Goal: Navigation & Orientation: Find specific page/section

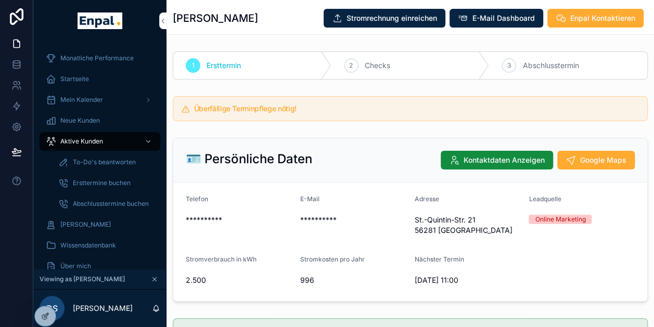
scroll to position [0, 8]
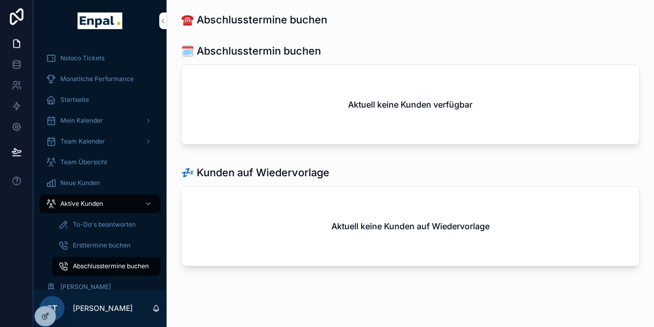
click at [92, 161] on span "Team Übersicht" at bounding box center [83, 162] width 47 height 8
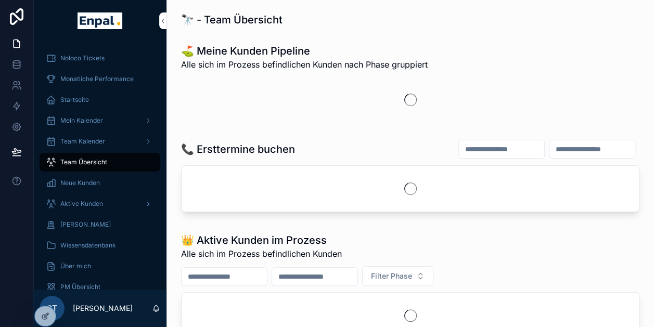
click at [93, 198] on div "Aktive Kunden" at bounding box center [100, 204] width 108 height 17
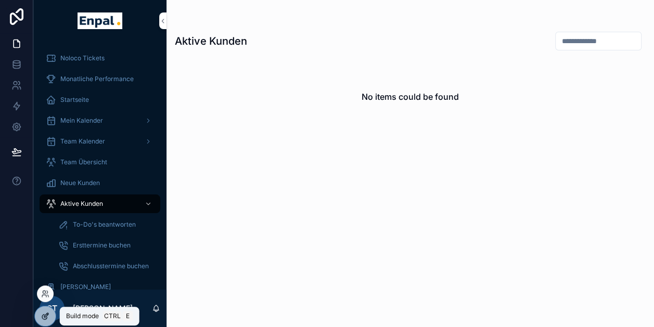
click at [40, 315] on div at bounding box center [45, 316] width 21 height 20
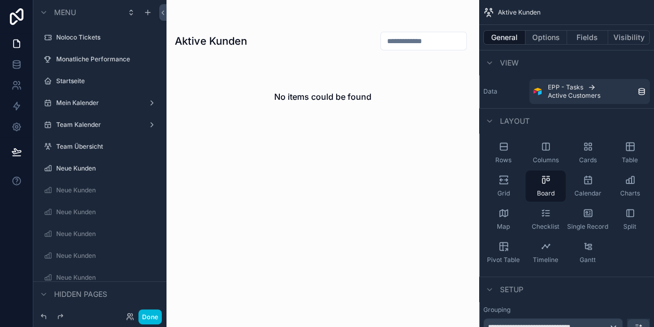
click at [40, 315] on icon at bounding box center [44, 317] width 8 height 8
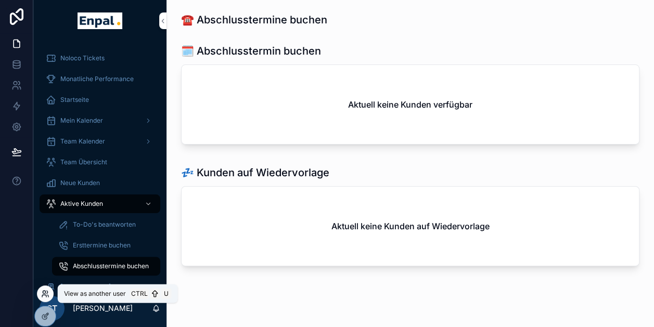
click at [47, 293] on icon at bounding box center [47, 292] width 1 height 3
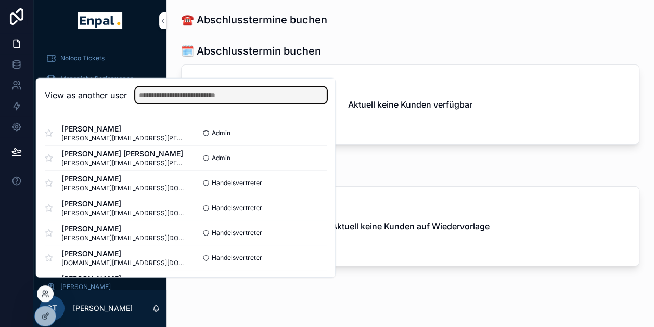
click at [203, 97] on input "text" at bounding box center [230, 95] width 191 height 17
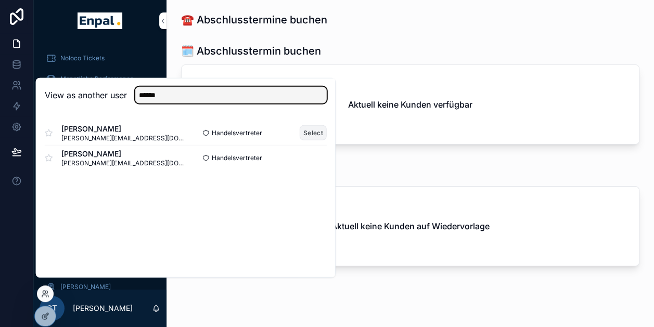
type input "******"
click at [309, 139] on button "Select" at bounding box center [313, 132] width 27 height 15
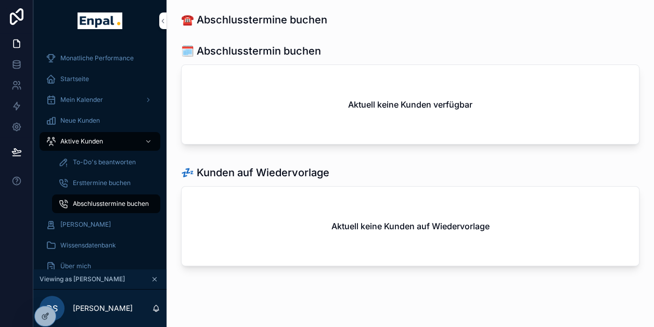
click at [82, 120] on span "Neue Kunden" at bounding box center [80, 121] width 40 height 8
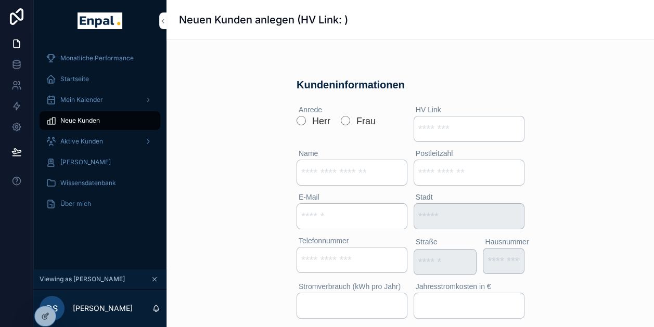
click at [86, 136] on div "Aktive Kunden" at bounding box center [100, 141] width 108 height 17
